Goal: Task Accomplishment & Management: Manage account settings

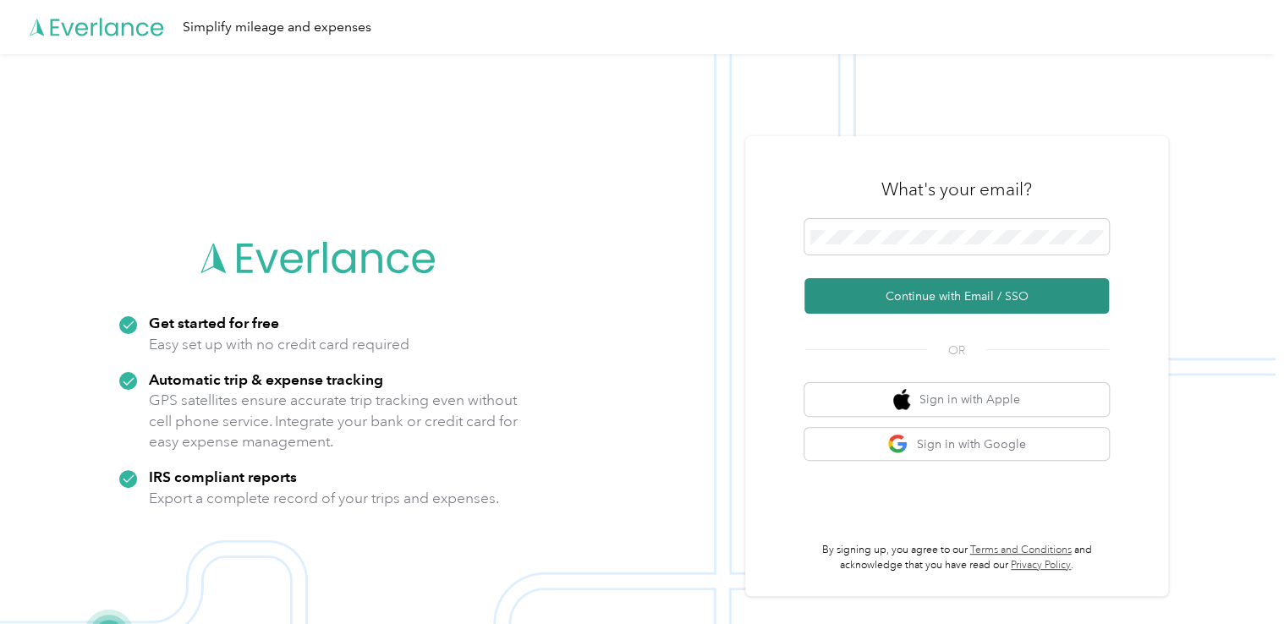
click at [926, 299] on button "Continue with Email / SSO" at bounding box center [956, 296] width 305 height 36
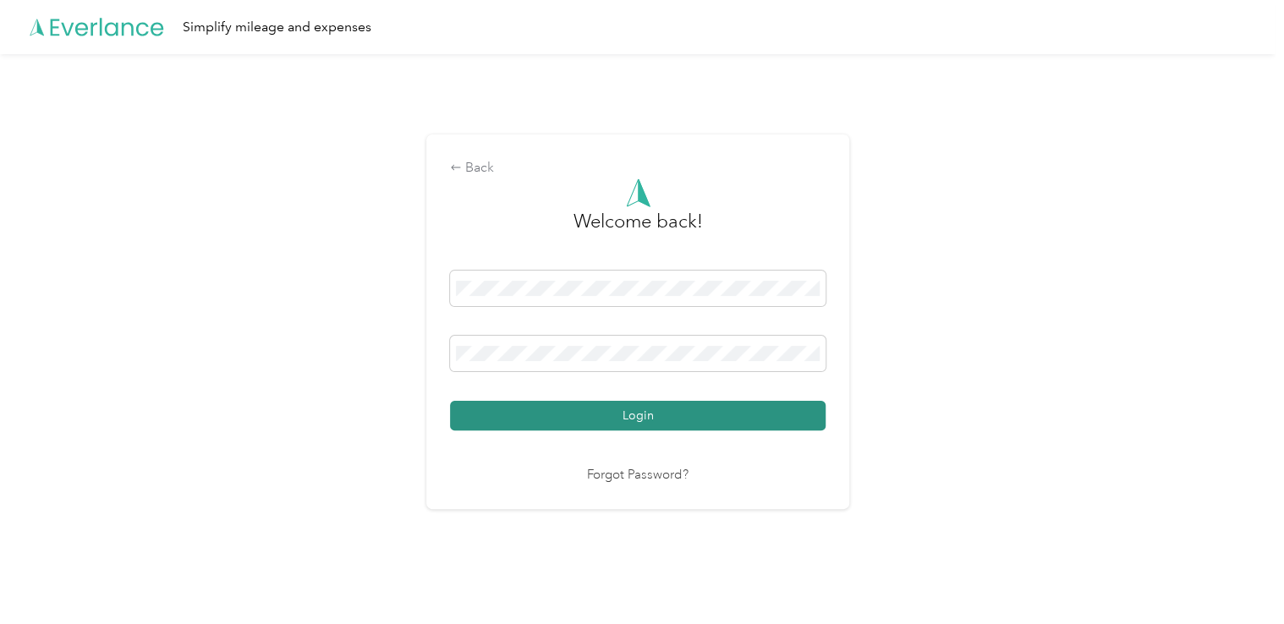
click at [678, 418] on button "Login" at bounding box center [638, 416] width 376 height 30
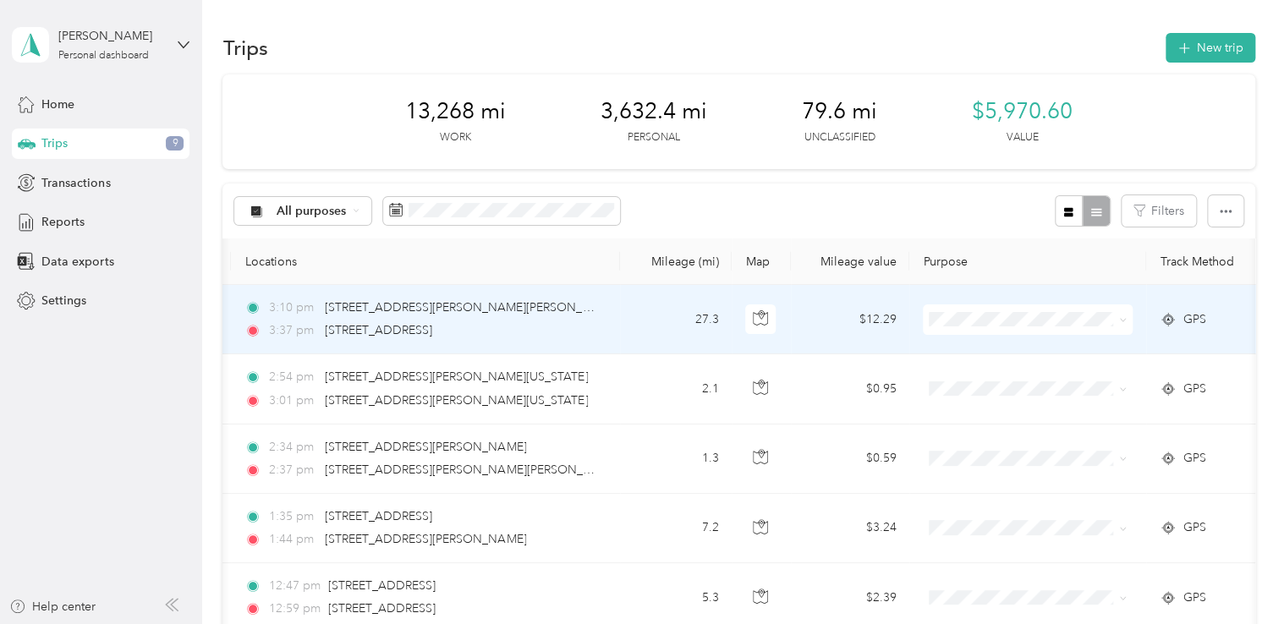
scroll to position [0, 145]
click at [1123, 319] on icon at bounding box center [1124, 320] width 8 height 8
click at [1001, 347] on span "St. [PERSON_NAME]" at bounding box center [1044, 351] width 156 height 18
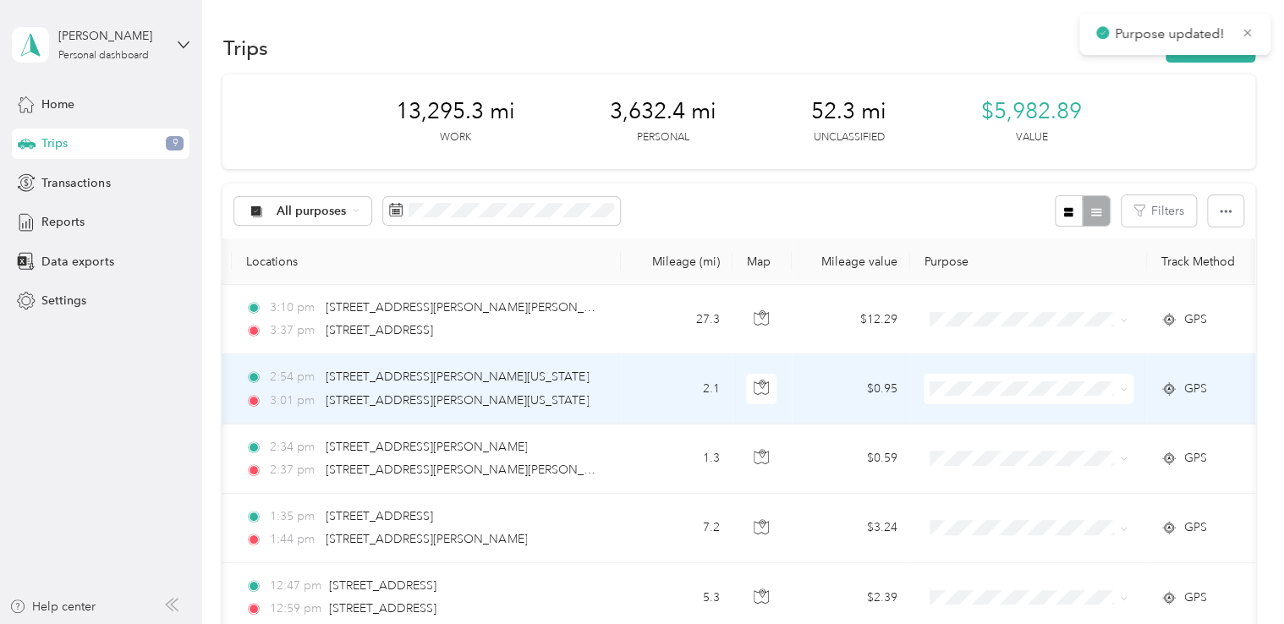
click at [1126, 391] on icon at bounding box center [1124, 390] width 8 height 8
click at [975, 418] on span "St. [PERSON_NAME]" at bounding box center [1044, 420] width 156 height 18
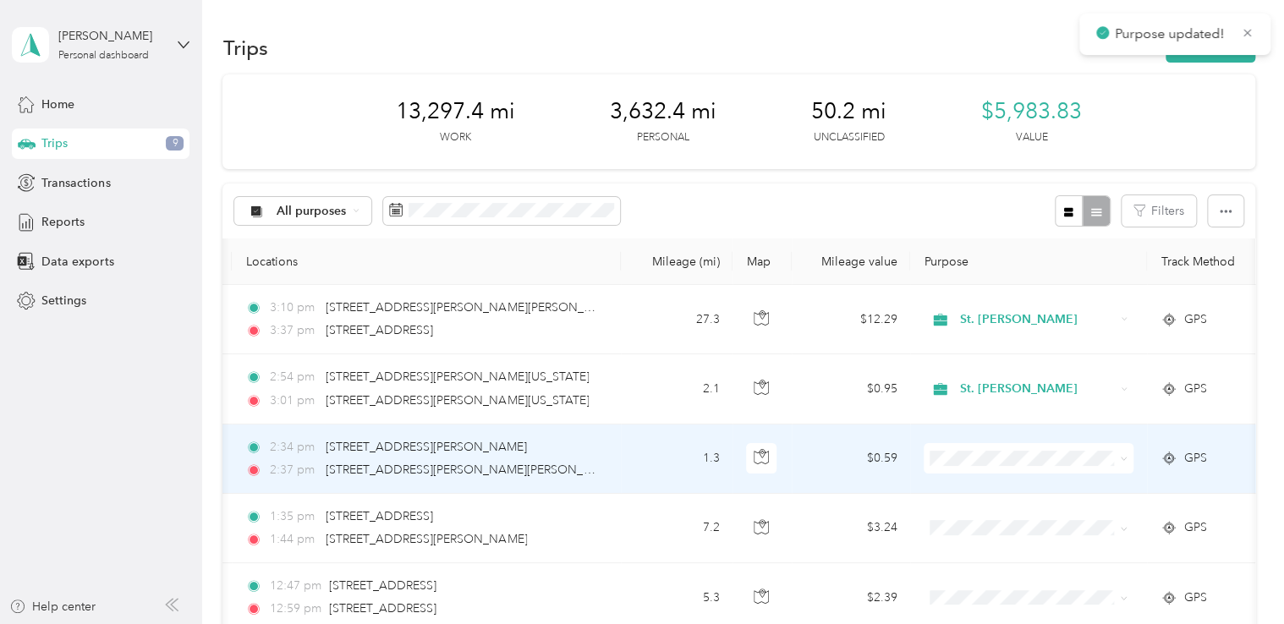
click at [1123, 457] on icon at bounding box center [1124, 459] width 8 height 8
click at [974, 480] on span "St. [PERSON_NAME]" at bounding box center [1044, 489] width 156 height 18
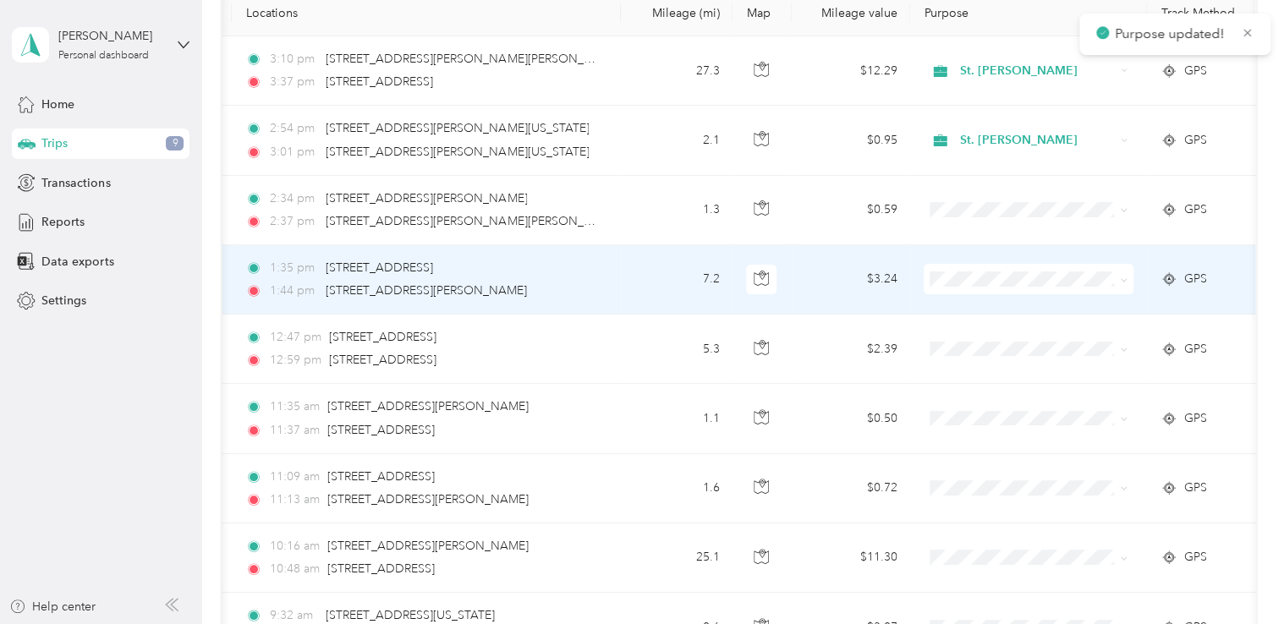
scroll to position [250, 0]
click at [1123, 278] on icon at bounding box center [1124, 280] width 8 height 8
click at [980, 306] on span "St. [PERSON_NAME]" at bounding box center [1044, 309] width 156 height 18
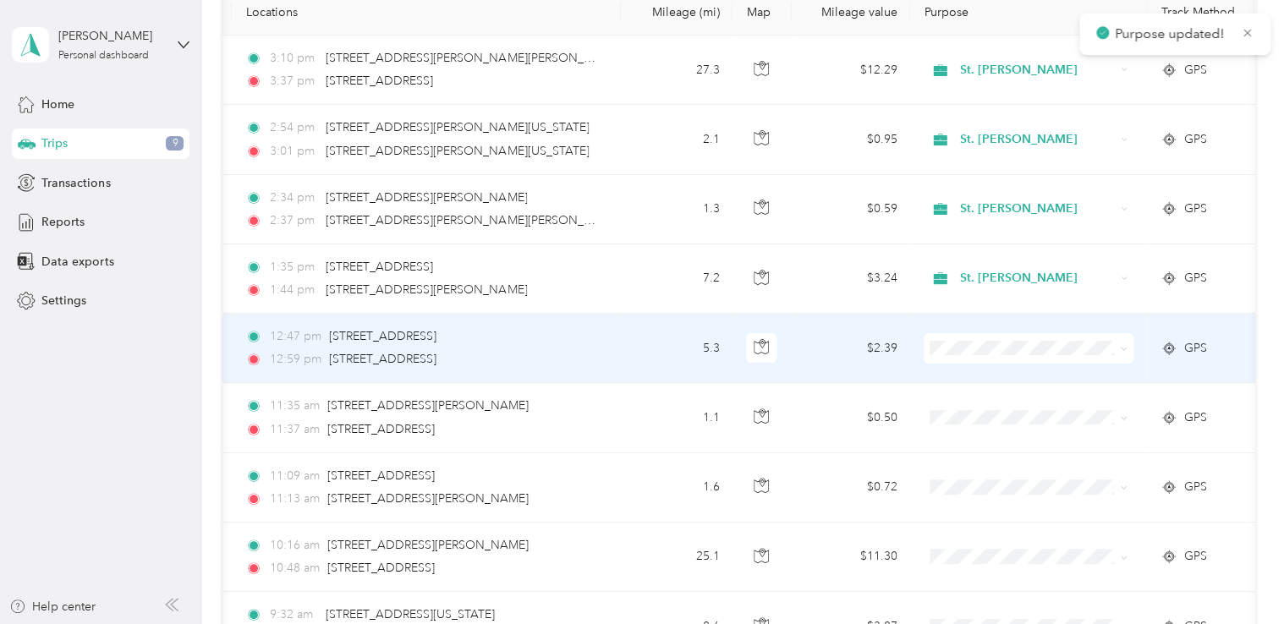
click at [1123, 347] on icon at bounding box center [1124, 349] width 8 height 8
click at [992, 378] on span "St. [PERSON_NAME]" at bounding box center [1044, 377] width 156 height 18
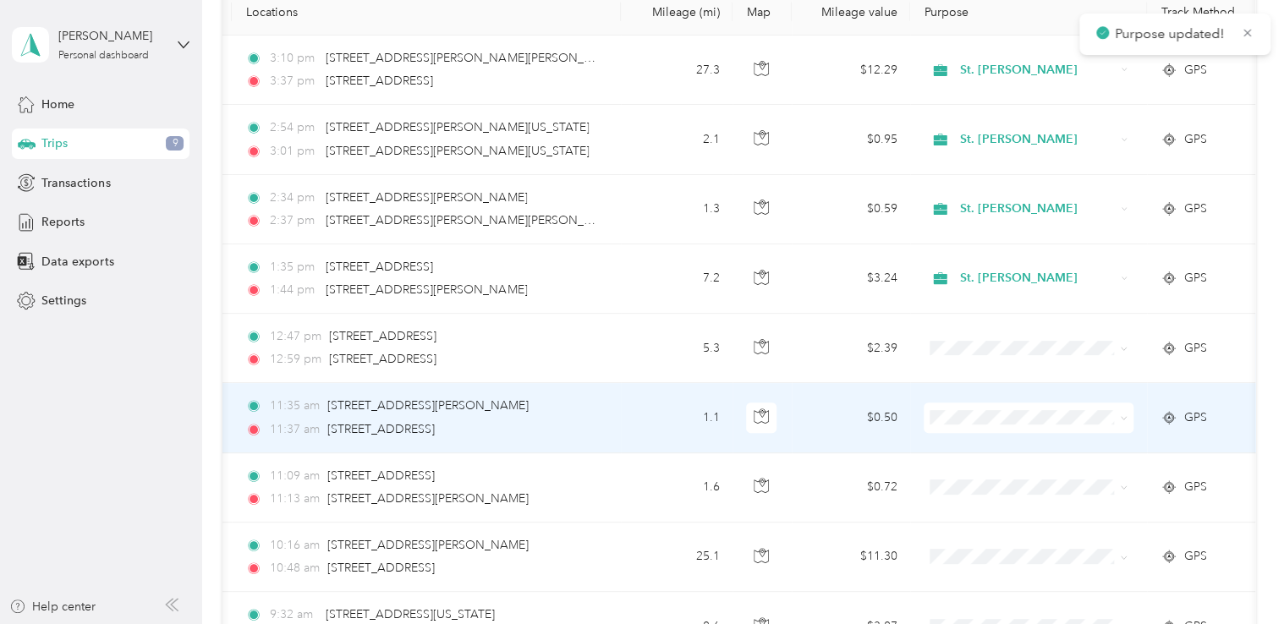
click at [1125, 417] on icon at bounding box center [1124, 418] width 8 height 8
click at [988, 448] on li "St. [PERSON_NAME]" at bounding box center [1029, 440] width 210 height 30
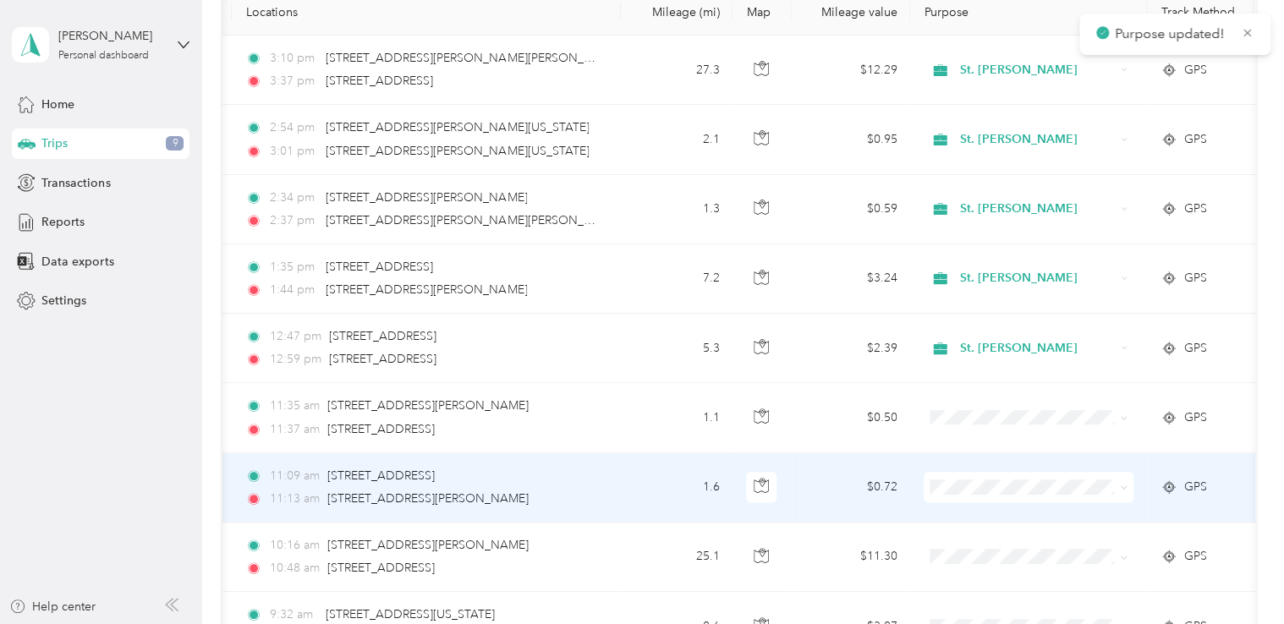
click at [1125, 486] on icon at bounding box center [1124, 488] width 8 height 8
click at [1003, 519] on span "St. [PERSON_NAME]" at bounding box center [1044, 517] width 156 height 18
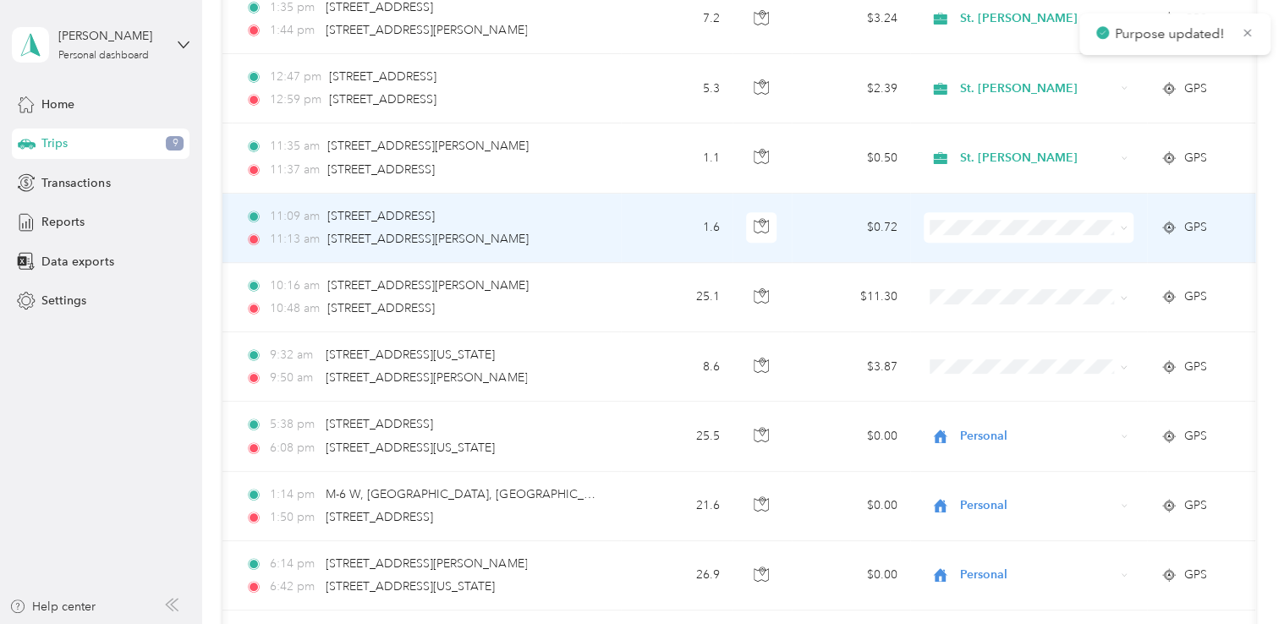
scroll to position [544, 0]
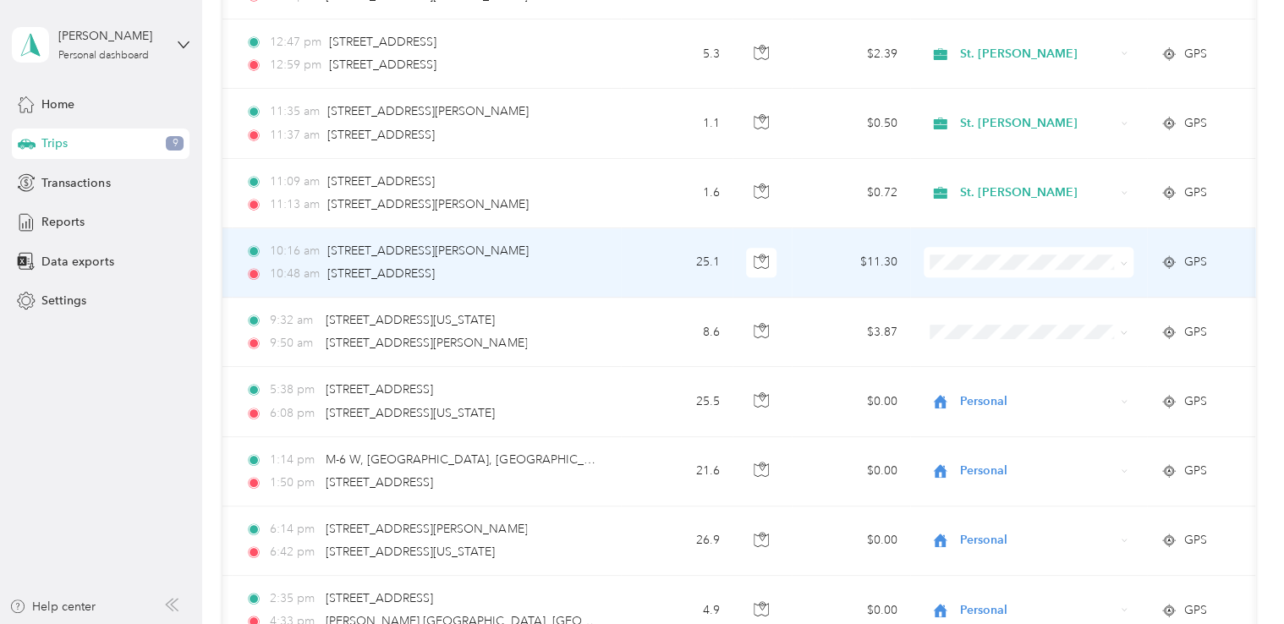
click at [1124, 261] on icon at bounding box center [1124, 264] width 8 height 8
click at [998, 291] on span "St. [PERSON_NAME]" at bounding box center [1044, 292] width 156 height 18
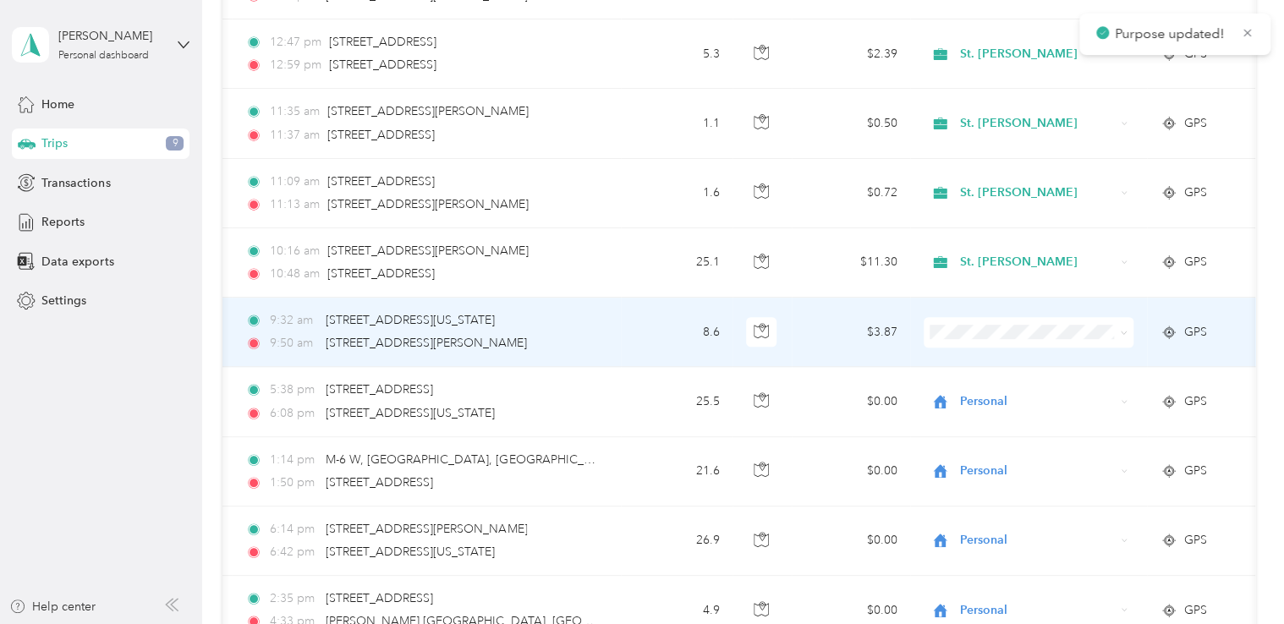
click at [1121, 330] on icon at bounding box center [1124, 333] width 8 height 8
click at [975, 362] on span "St. [PERSON_NAME]" at bounding box center [1044, 362] width 156 height 18
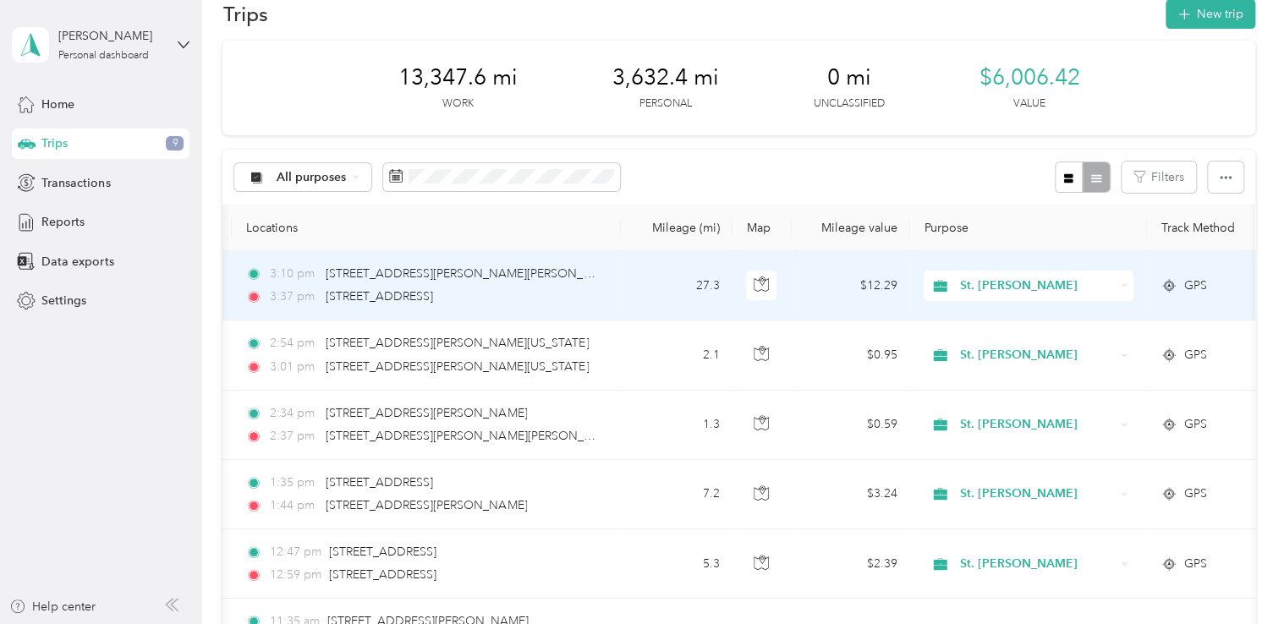
scroll to position [0, 0]
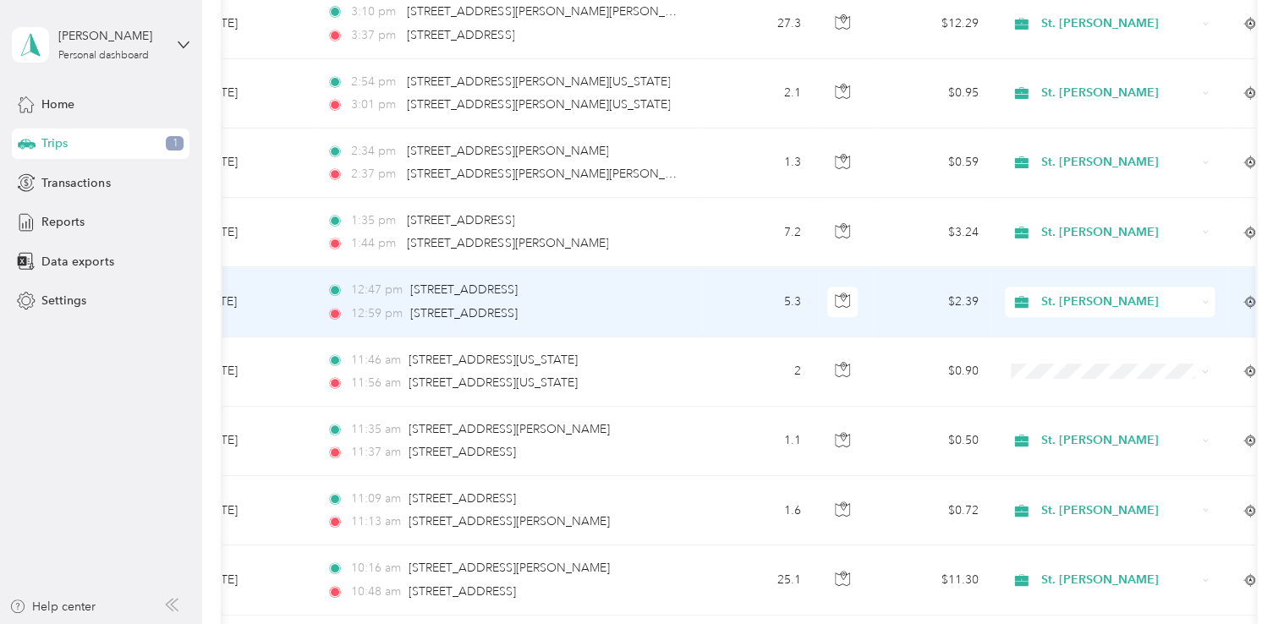
scroll to position [369, 0]
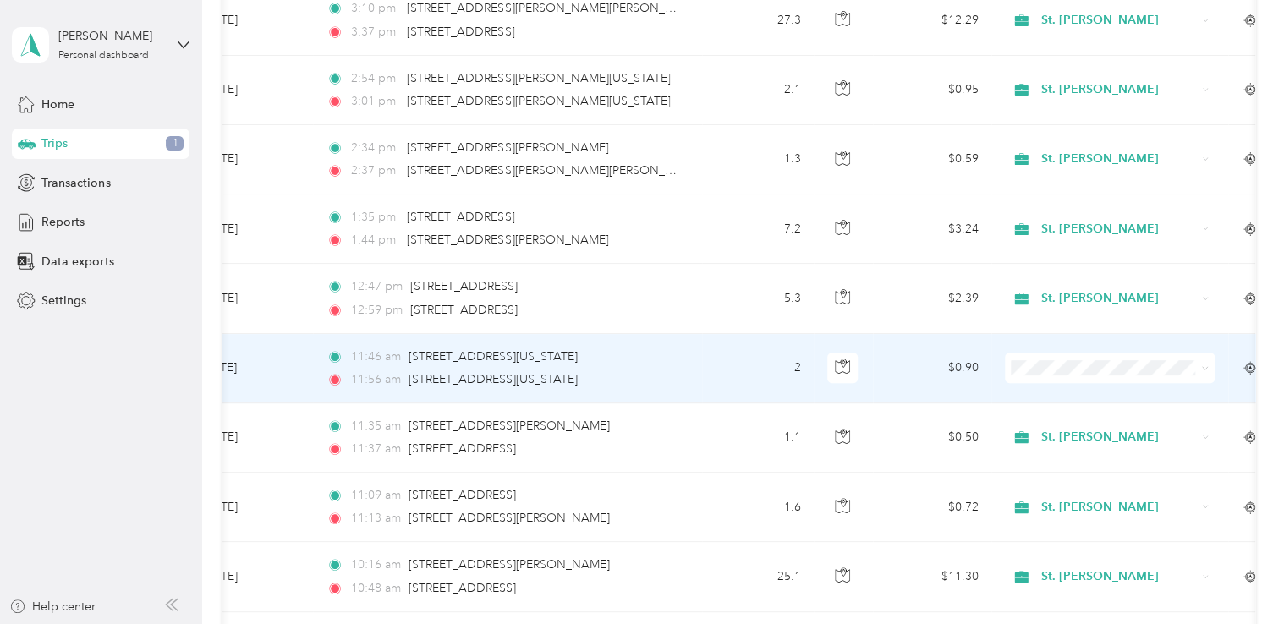
click at [1206, 367] on icon at bounding box center [1205, 368] width 5 height 3
click at [1056, 398] on span "St. [PERSON_NAME]" at bounding box center [1125, 398] width 156 height 18
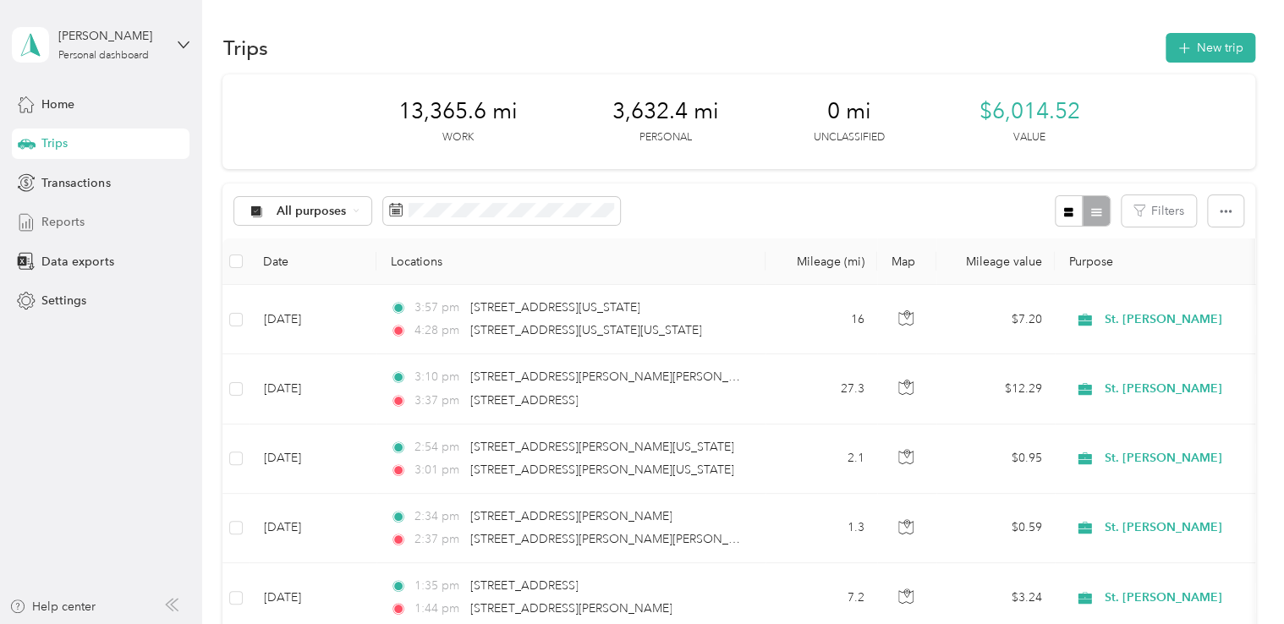
click at [64, 224] on span "Reports" at bounding box center [62, 222] width 43 height 18
